Goal: Communication & Community: Participate in discussion

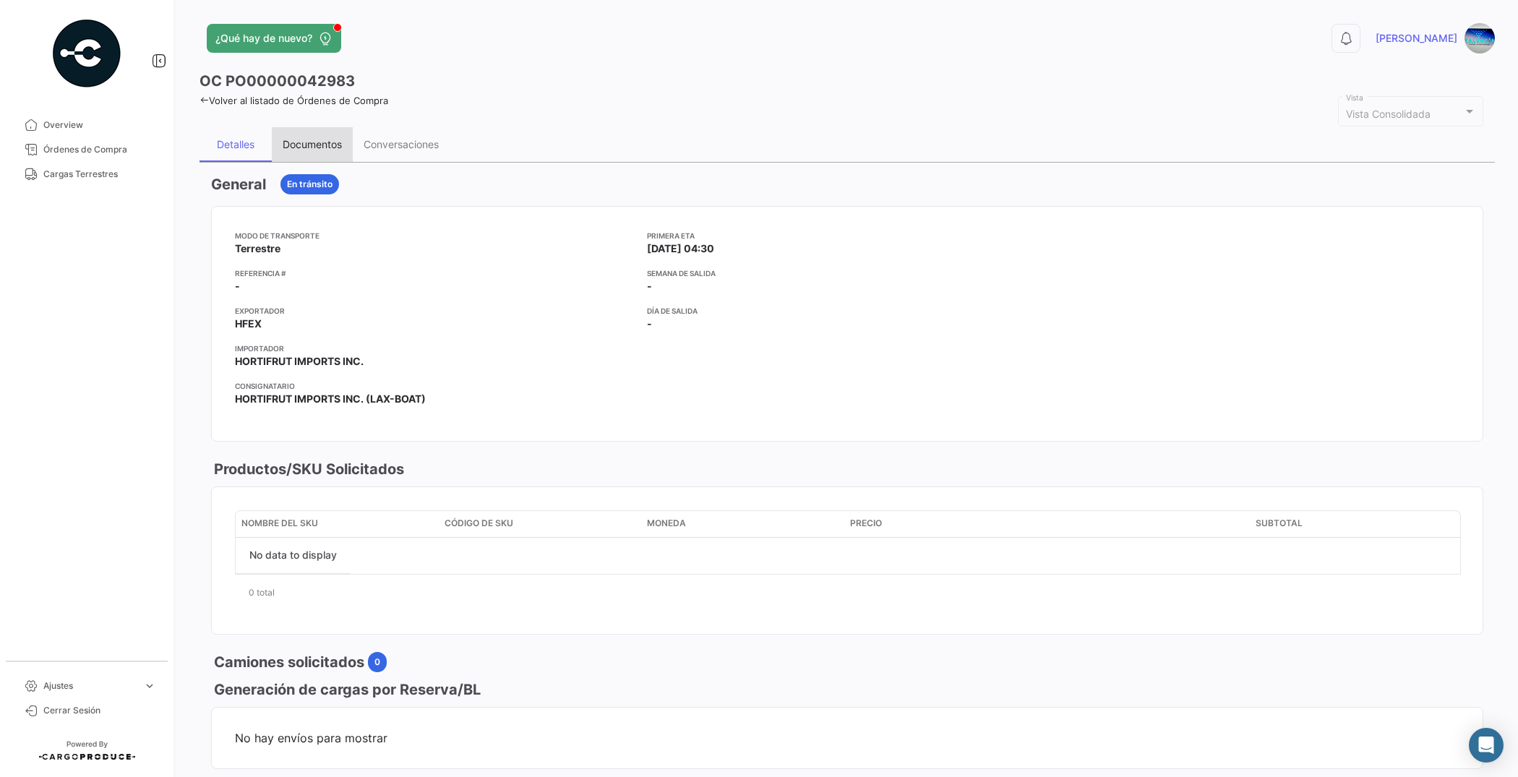
click at [337, 143] on div "Documentos" at bounding box center [312, 144] width 59 height 12
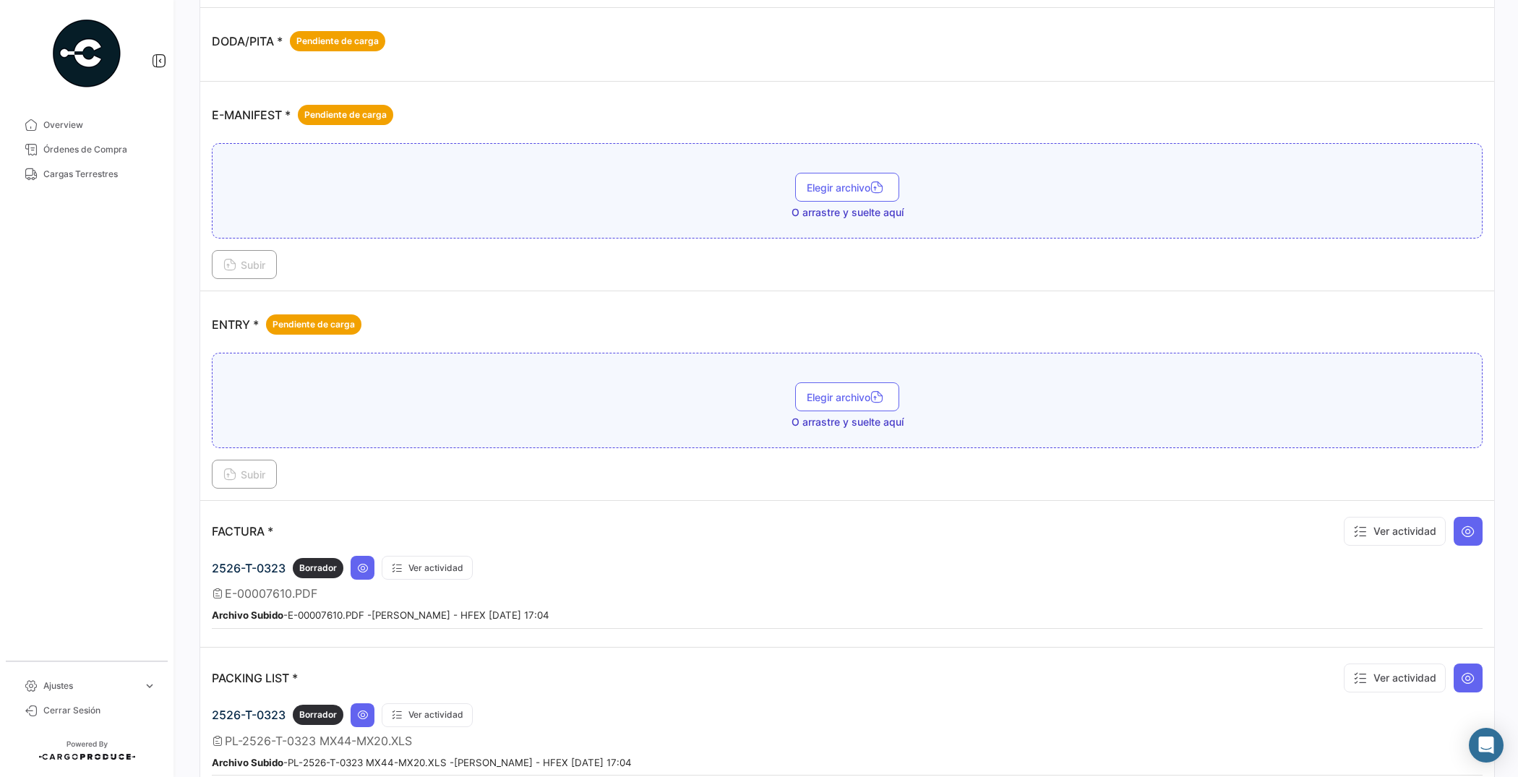
scroll to position [813, 0]
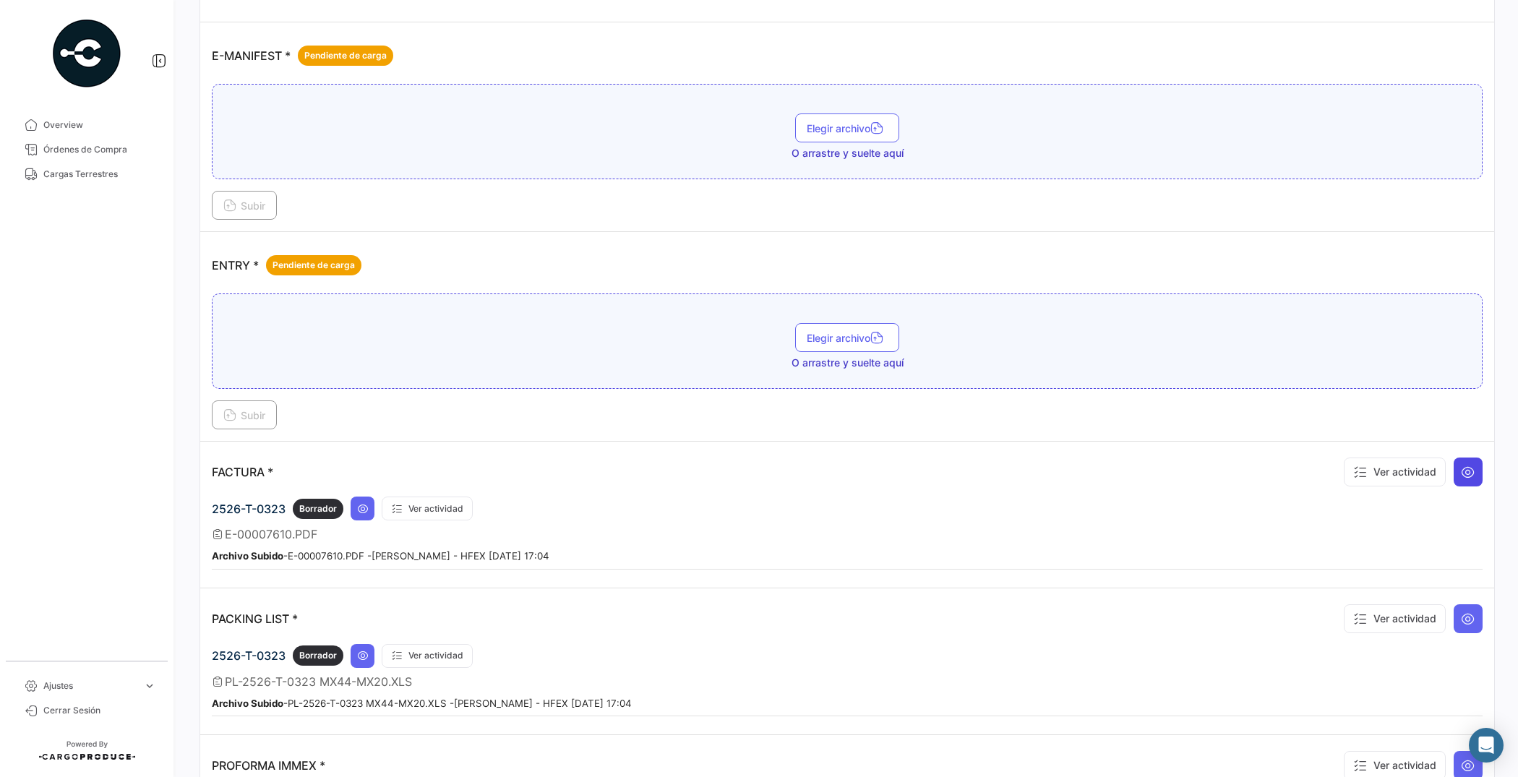
click at [1453, 470] on button at bounding box center [1467, 471] width 29 height 29
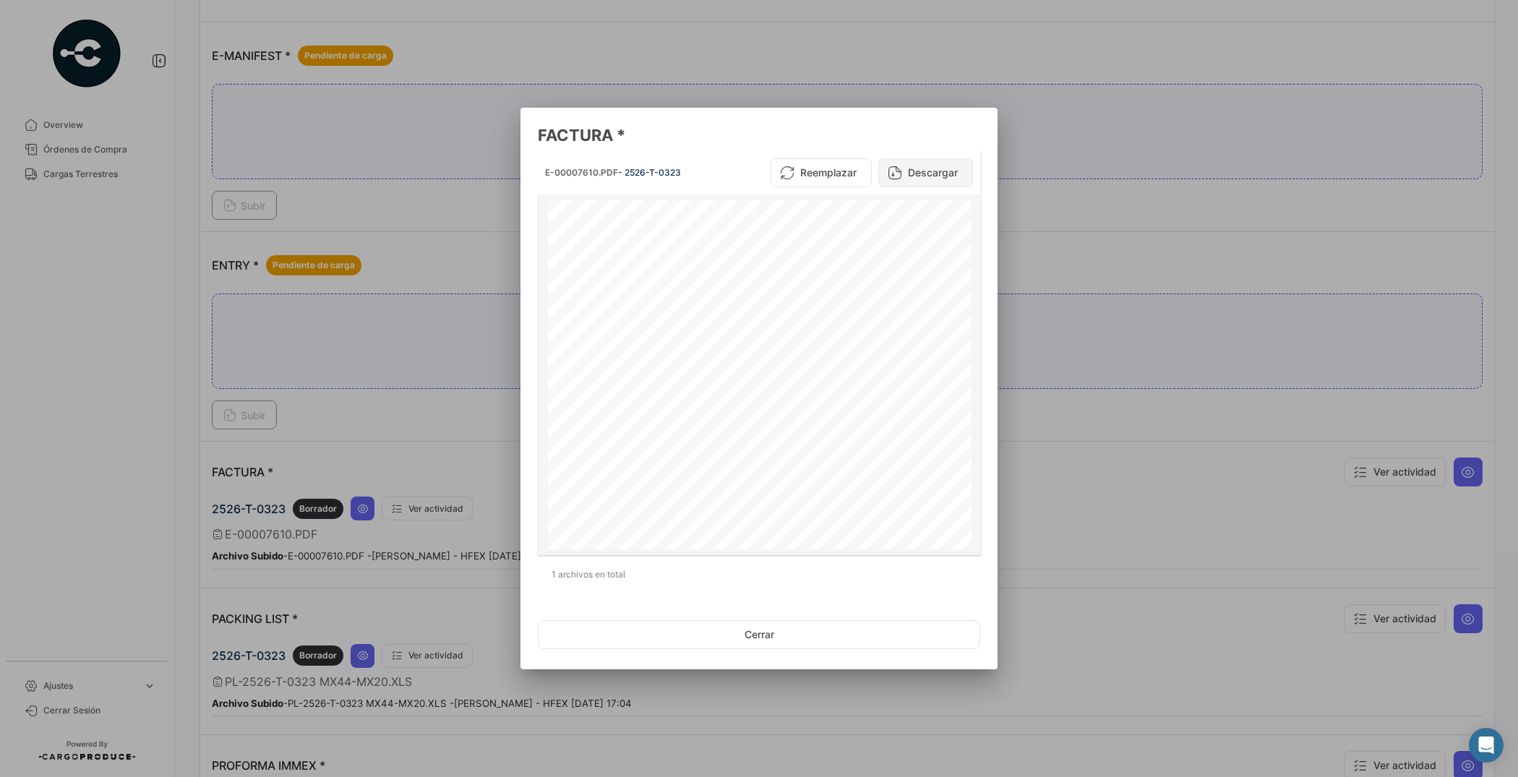
click at [918, 173] on button "Descargar" at bounding box center [925, 172] width 95 height 29
click at [746, 640] on button "Cerrar" at bounding box center [759, 634] width 442 height 29
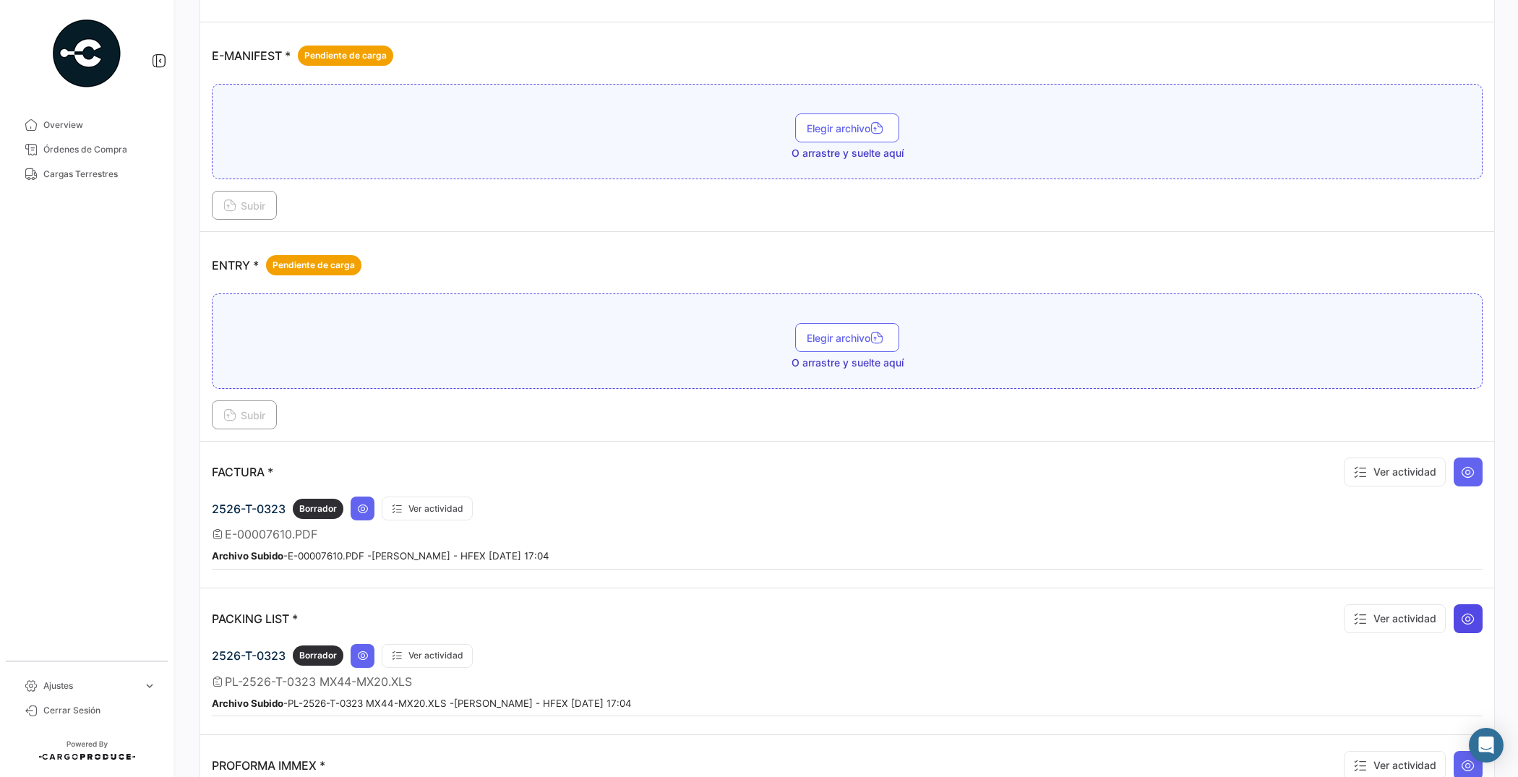
click at [1462, 613] on icon at bounding box center [1467, 618] width 14 height 14
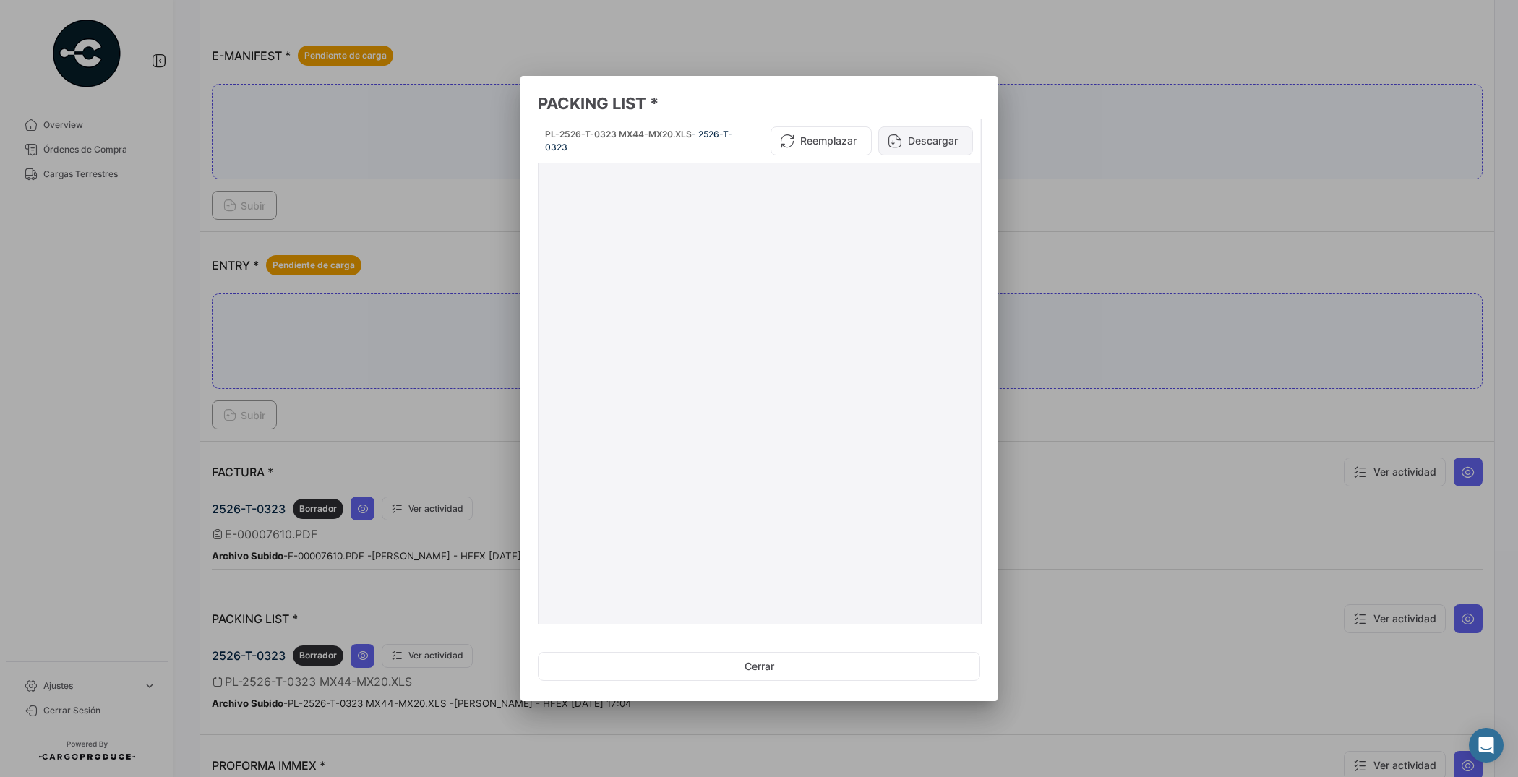
click at [923, 136] on button "Descargar" at bounding box center [925, 140] width 95 height 29
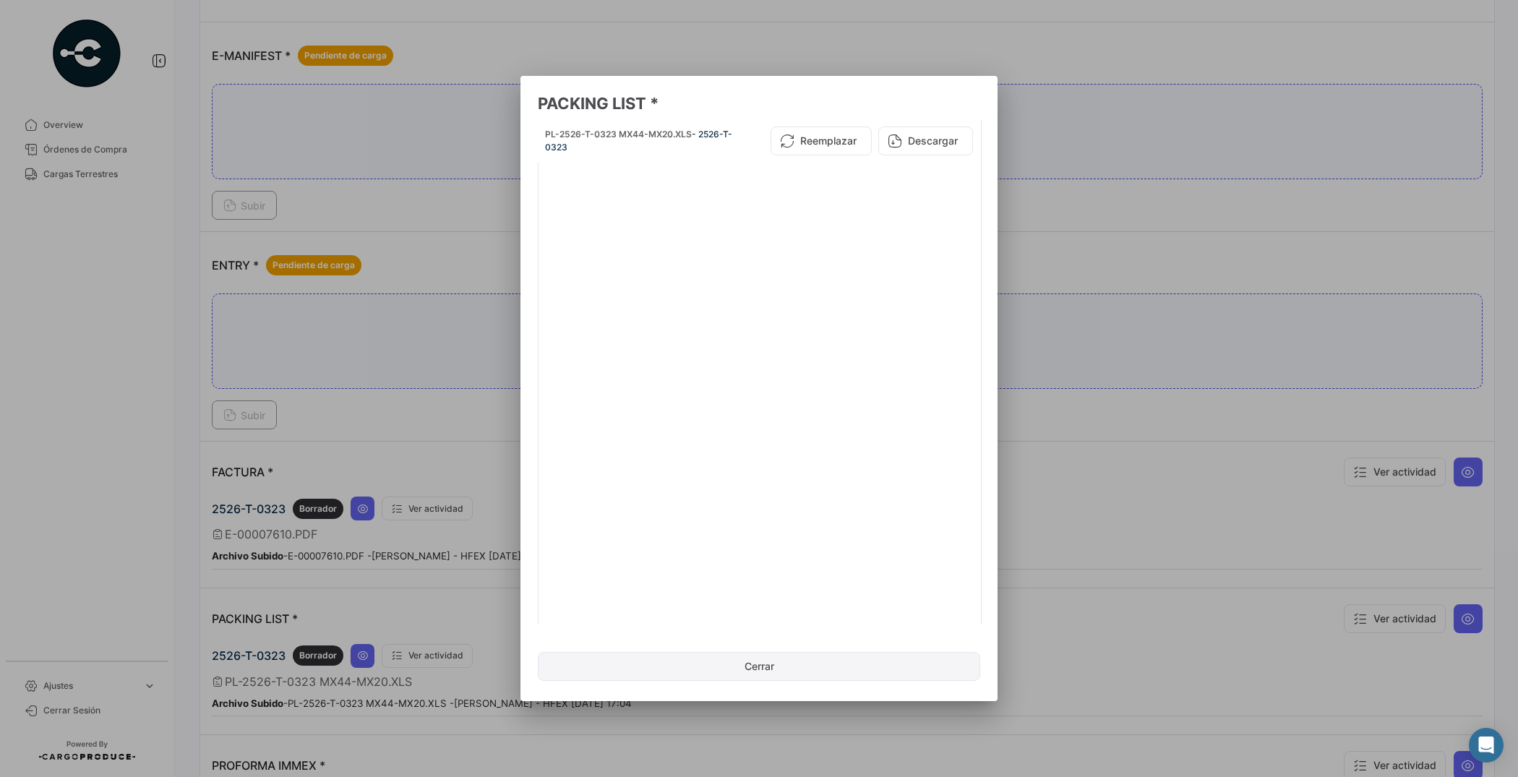
click at [764, 663] on button "Cerrar" at bounding box center [759, 666] width 442 height 29
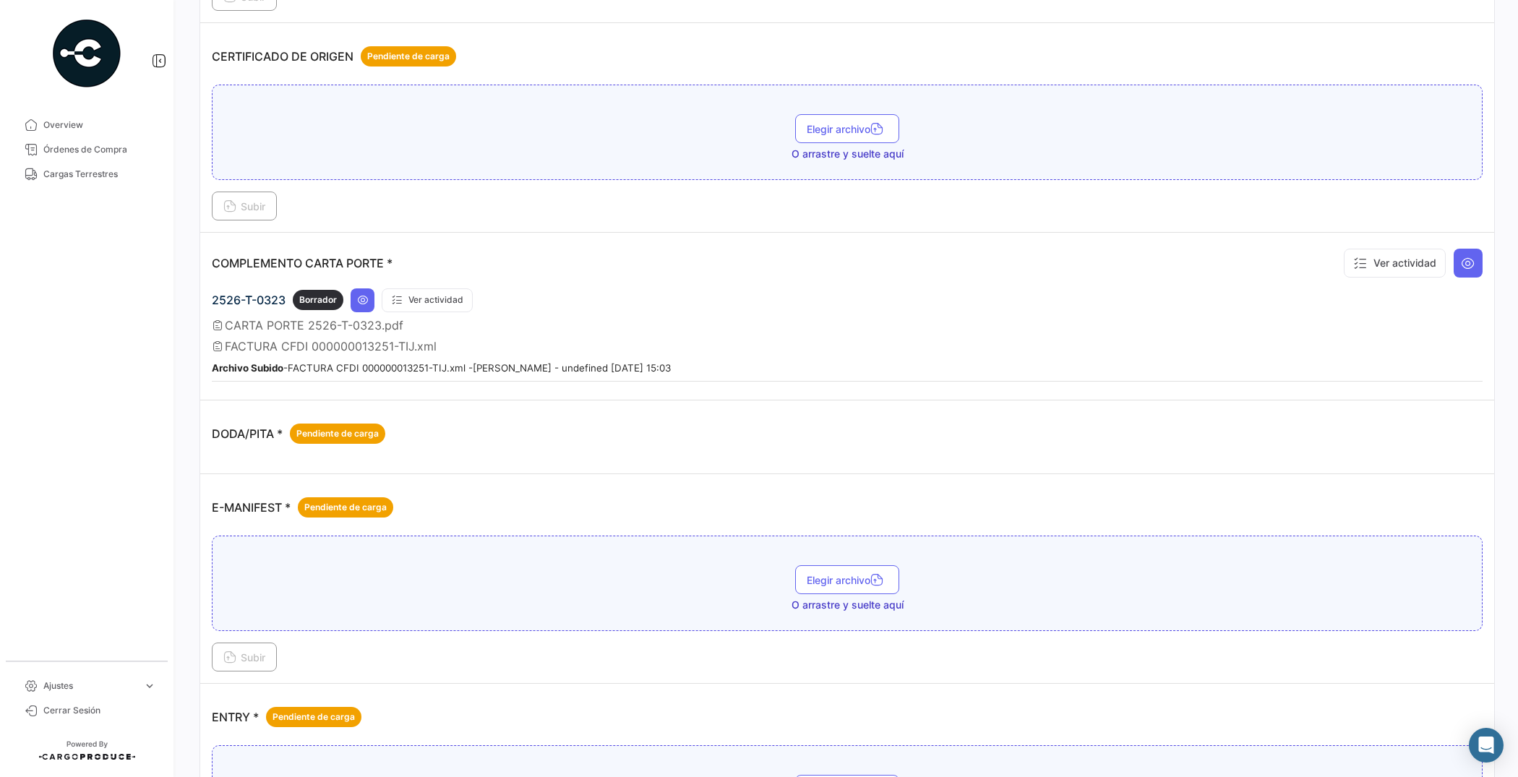
scroll to position [0, 0]
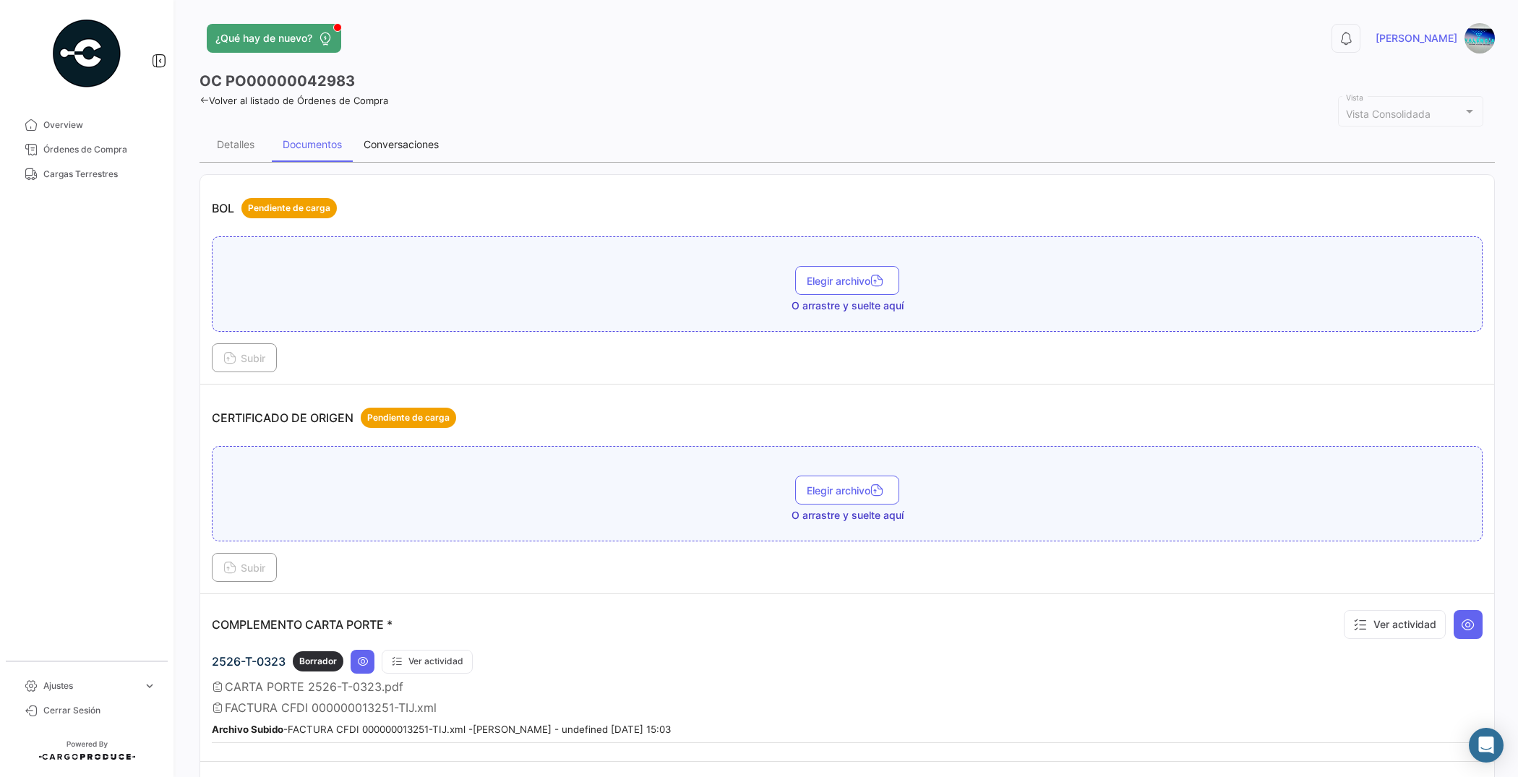
click at [387, 149] on div "Conversaciones" at bounding box center [400, 144] width 75 height 12
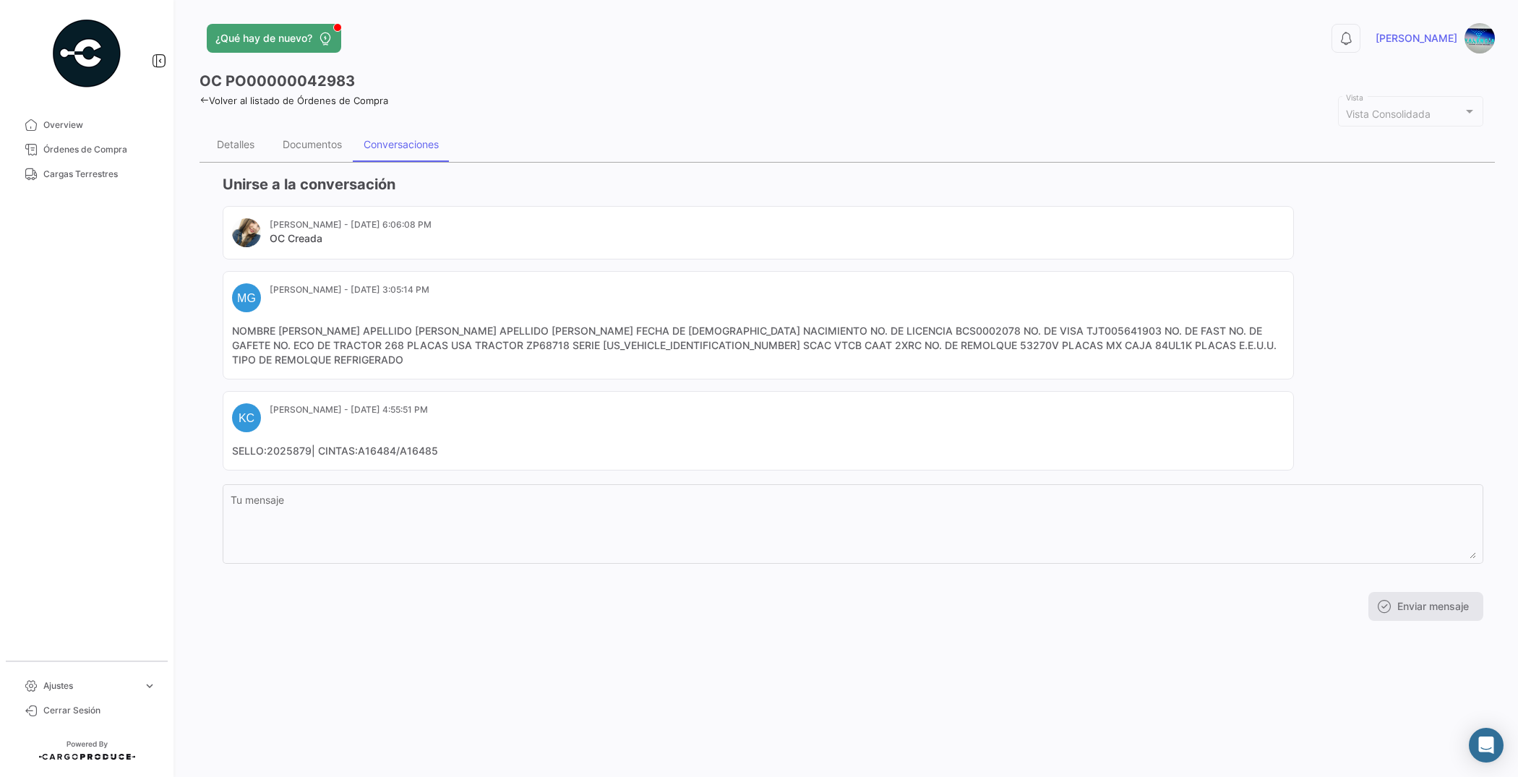
drag, startPoint x: 266, startPoint y: 434, endPoint x: 307, endPoint y: 434, distance: 41.2
click at [307, 444] on mat-card-content "SELLO:2025879| CINTAS:A16484/A16485" at bounding box center [758, 451] width 1052 height 14
copy mat-card-content "2025879"
click at [331, 146] on div "Documentos" at bounding box center [312, 144] width 59 height 12
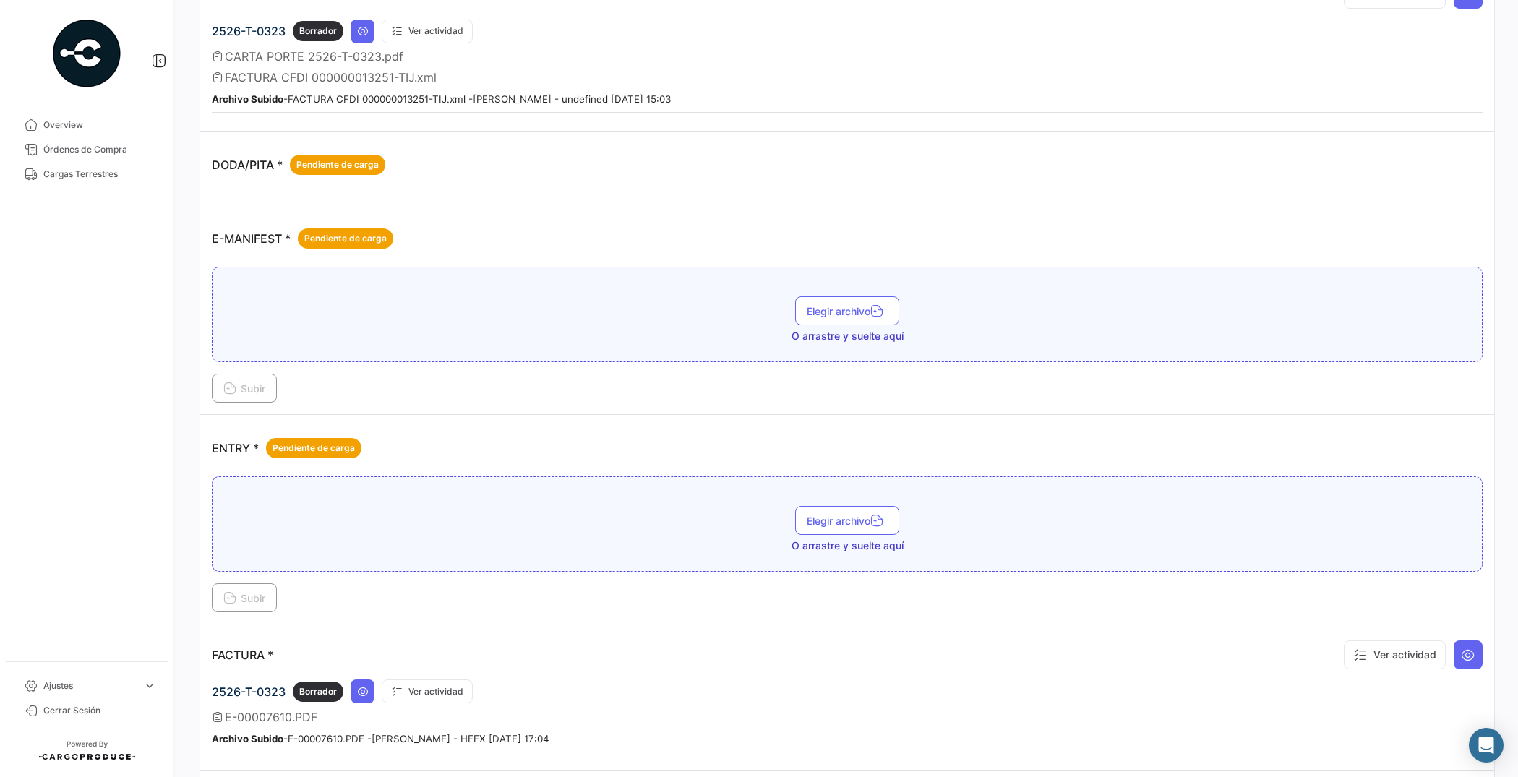
scroll to position [632, 0]
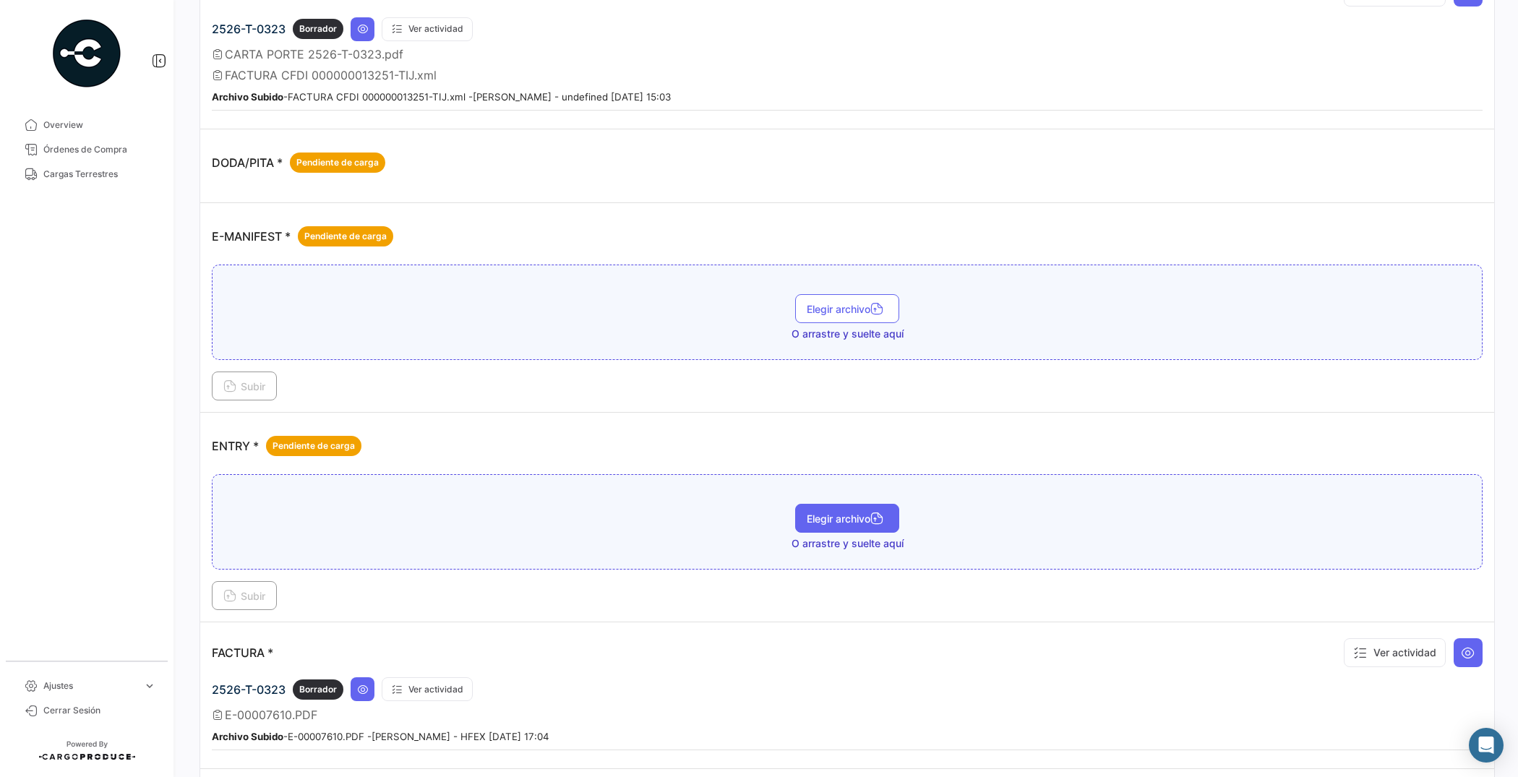
click at [821, 522] on span "Elegir archivo" at bounding box center [846, 518] width 81 height 12
click at [262, 597] on span "Subir" at bounding box center [244, 596] width 42 height 12
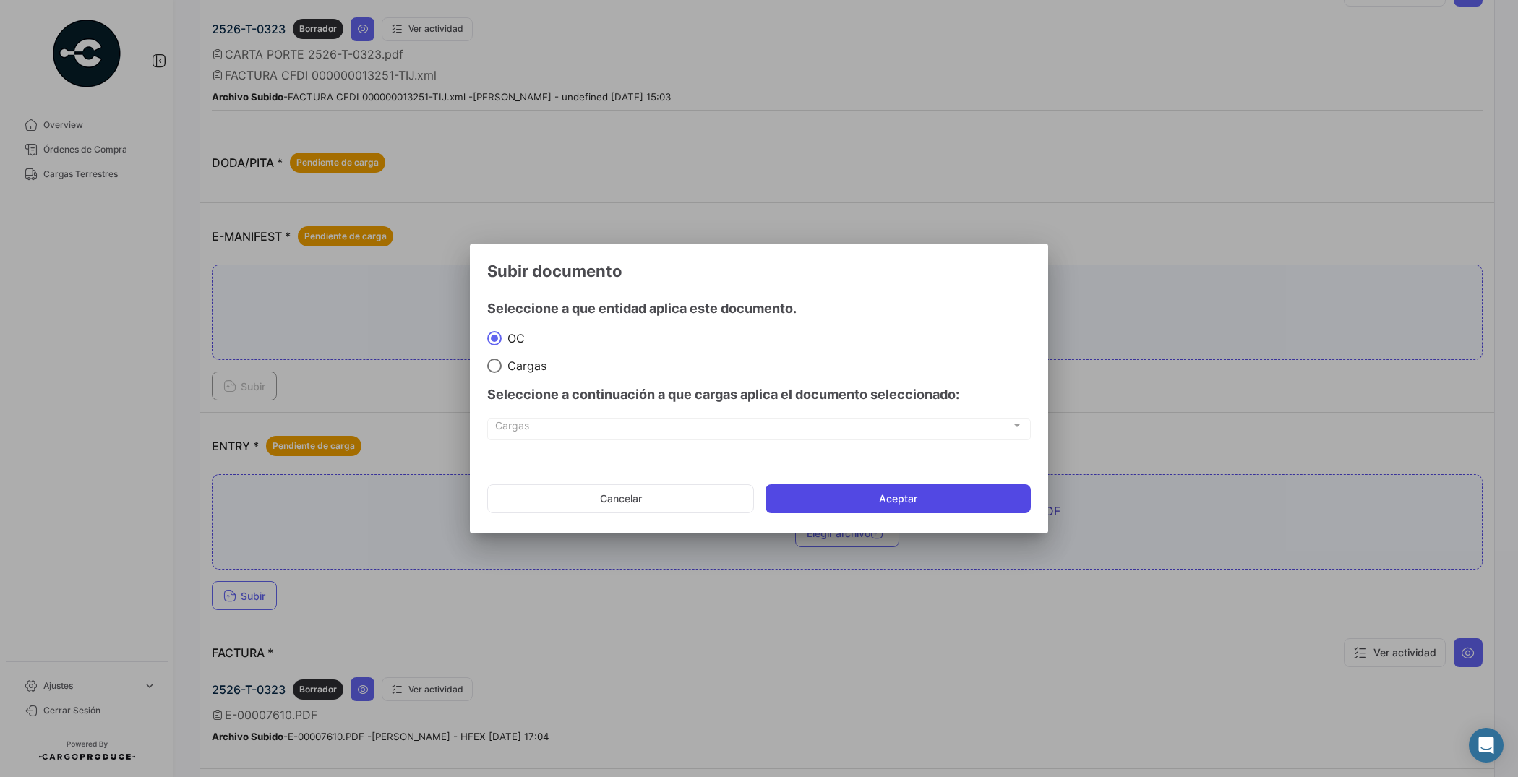
click at [925, 507] on button "Aceptar" at bounding box center [897, 498] width 265 height 29
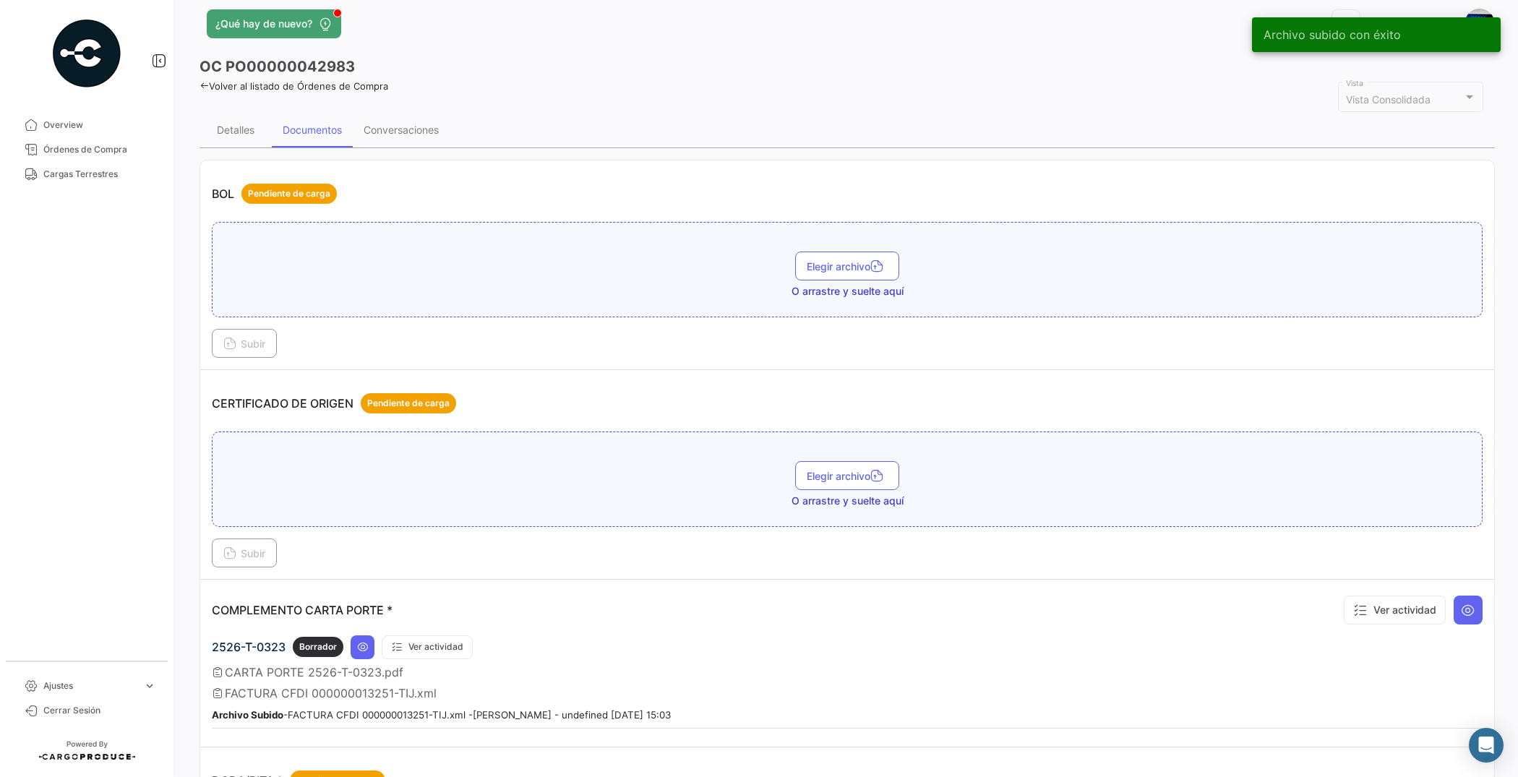
scroll to position [0, 0]
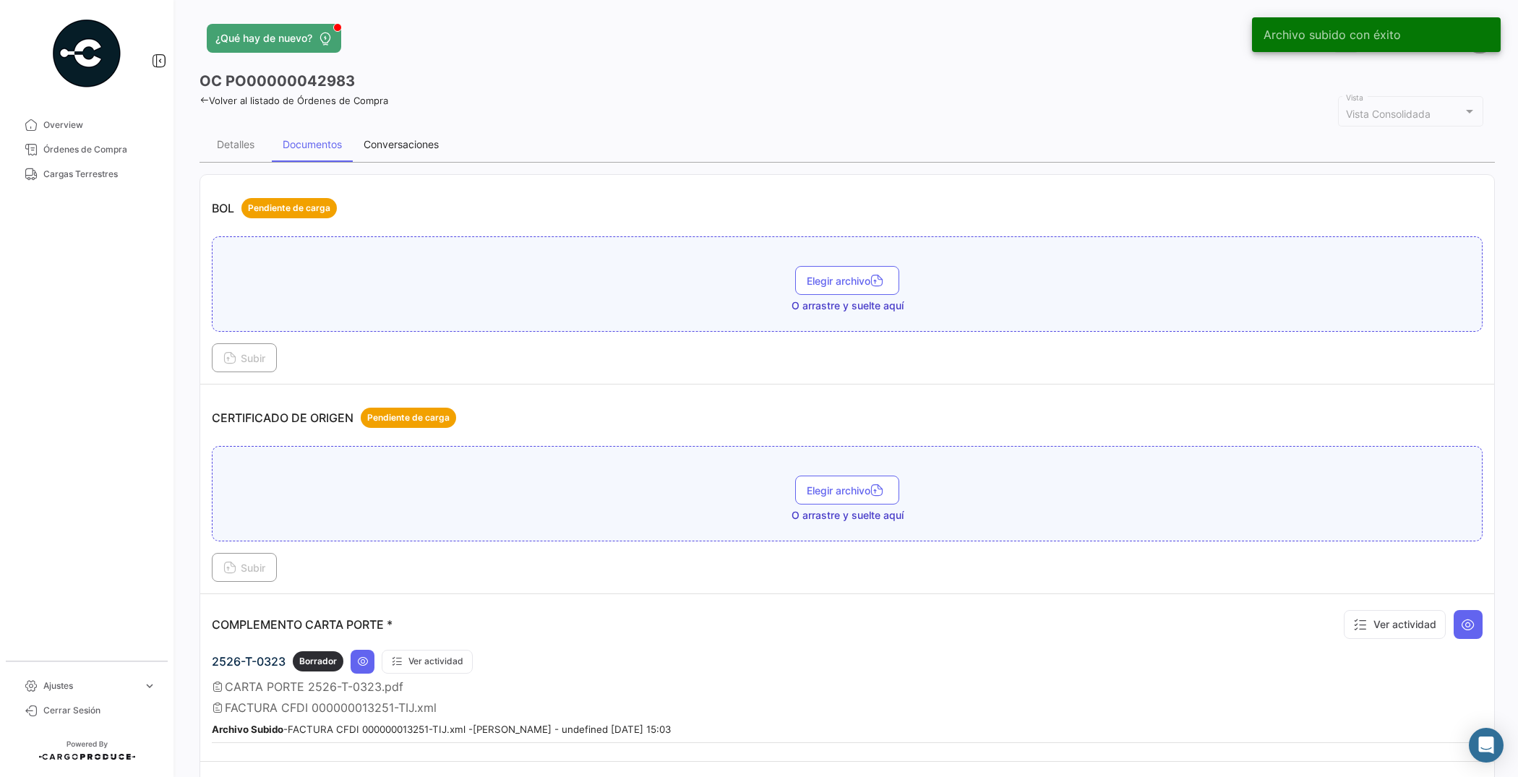
click at [431, 139] on div "Conversaciones" at bounding box center [400, 144] width 75 height 12
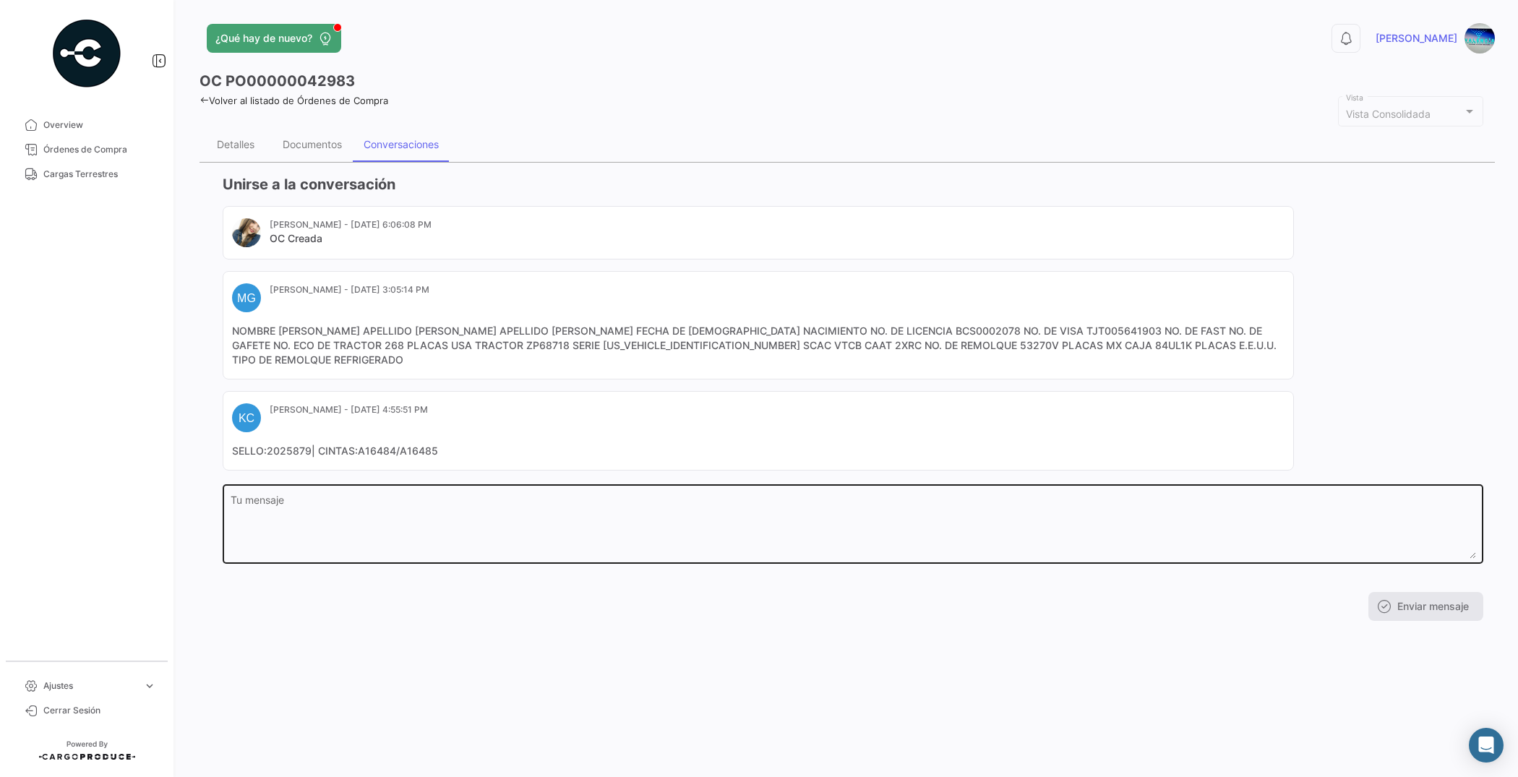
click at [379, 499] on textarea "Tu mensaje" at bounding box center [853, 527] width 1245 height 64
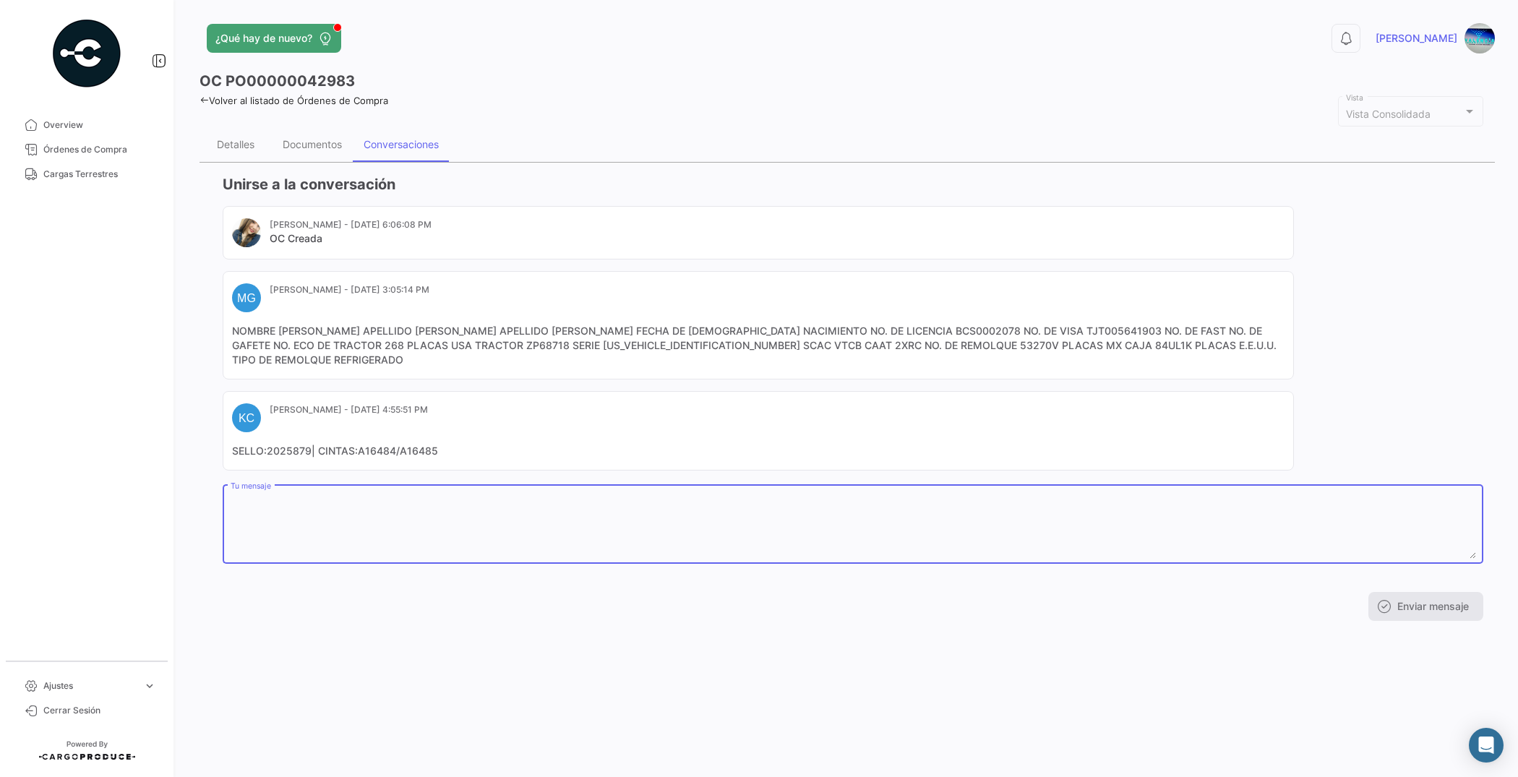
paste textarea "HORTIFRUT INV E7610 2526 T 0323 53270V VTCB ENTRY K7611620736"
type textarea "HORTIFRUT INV E7610 2526 T 0323 53270V VTCB ENTRY K7611620736, DISPONIBLE EN PO…"
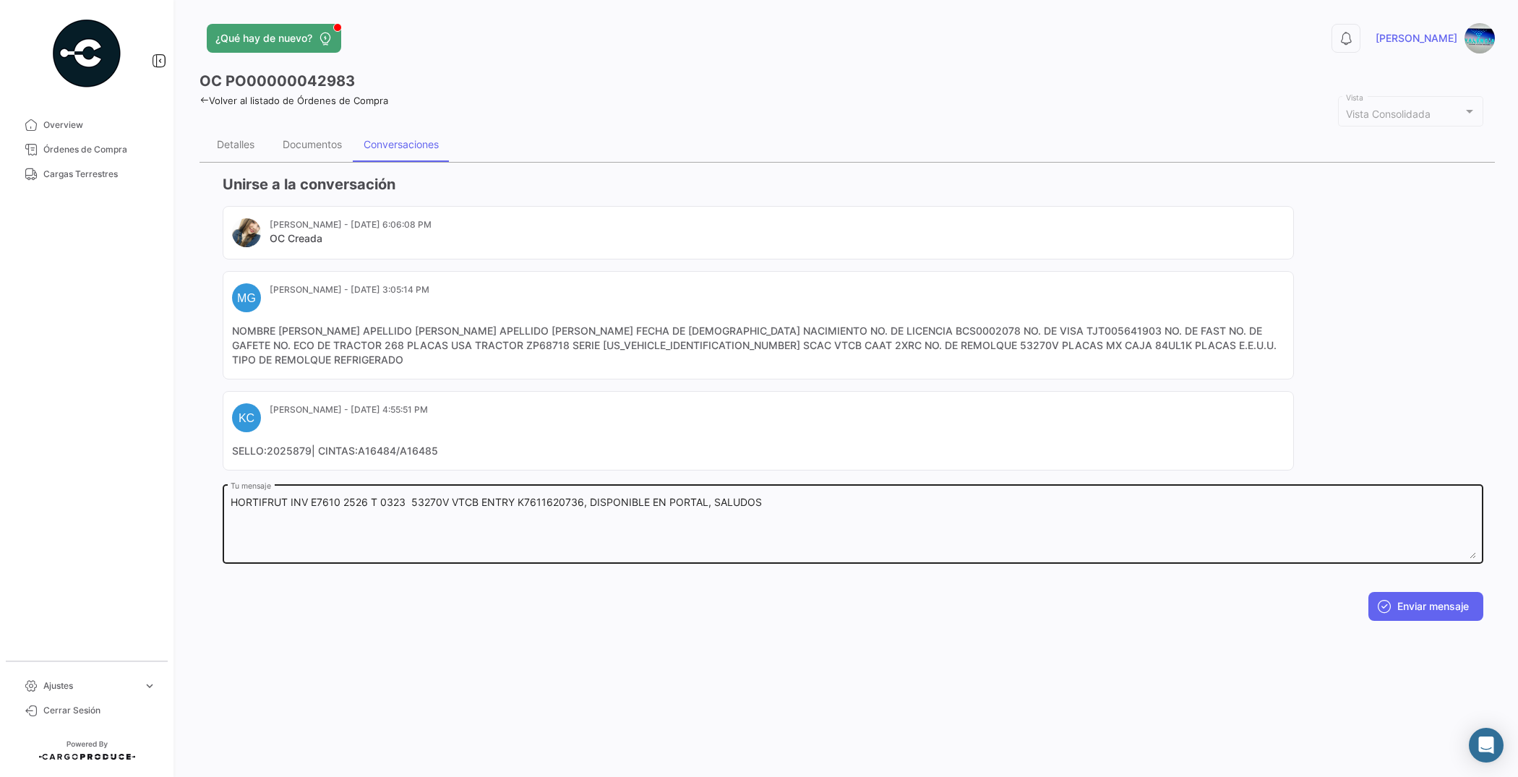
click at [750, 482] on div "HORTIFRUT INV E7610 2526 T 0323 53270V VTCB ENTRY K7611620736, DISPONIBLE EN PO…" at bounding box center [853, 523] width 1245 height 82
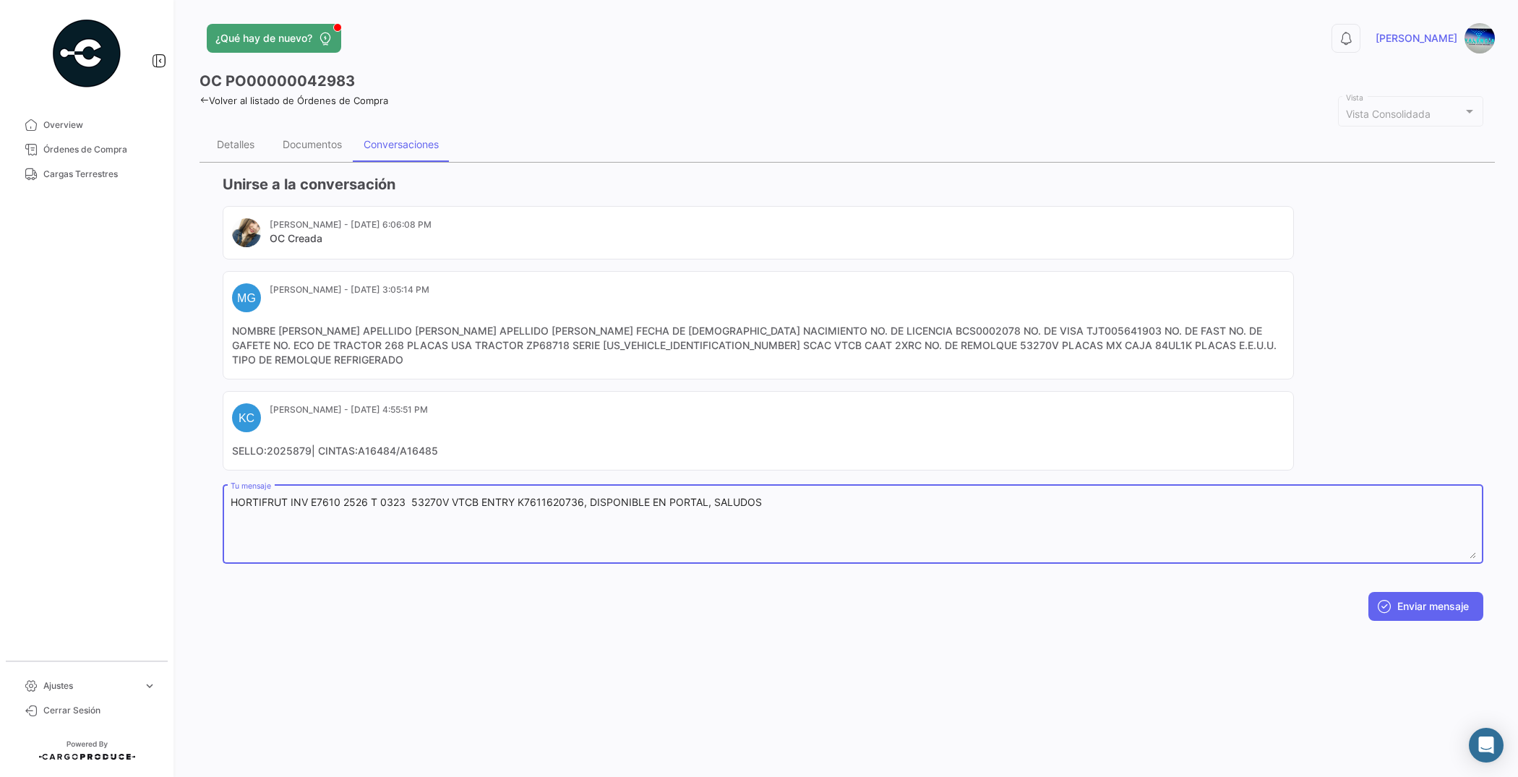
drag, startPoint x: 750, startPoint y: 488, endPoint x: 204, endPoint y: 460, distance: 547.0
click at [204, 460] on div "Unirse a la conversación [PERSON_NAME] - [DATE] 6:06:08 PM OC Creada MG [PERSON…" at bounding box center [846, 398] width 1295 height 470
click at [1406, 593] on button "Enviar mensaje" at bounding box center [1425, 606] width 115 height 29
